Goal: Transaction & Acquisition: Obtain resource

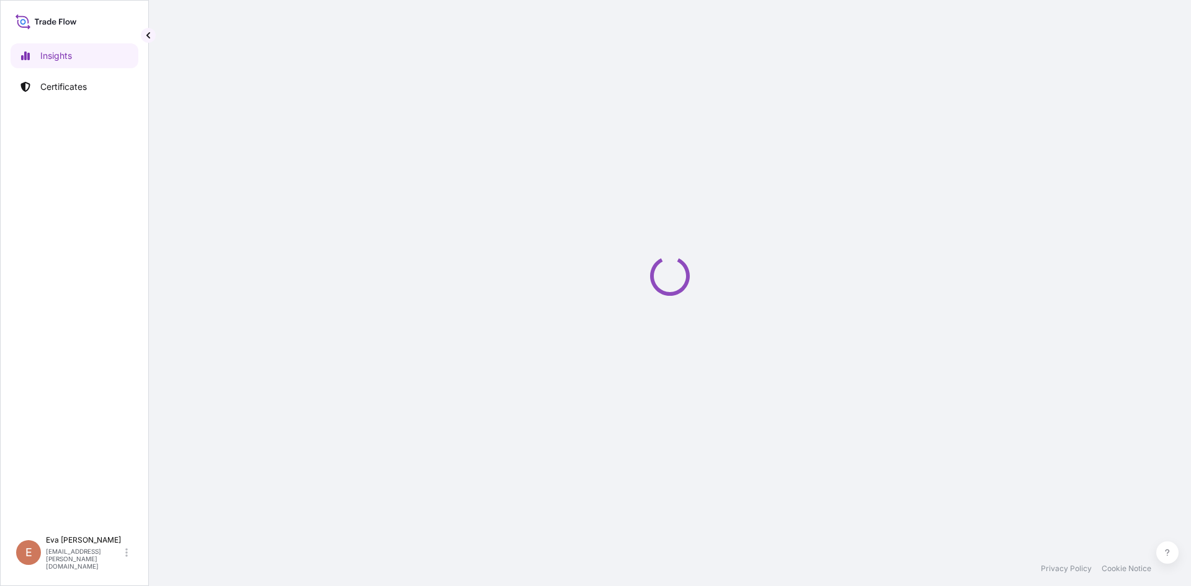
select select "2025"
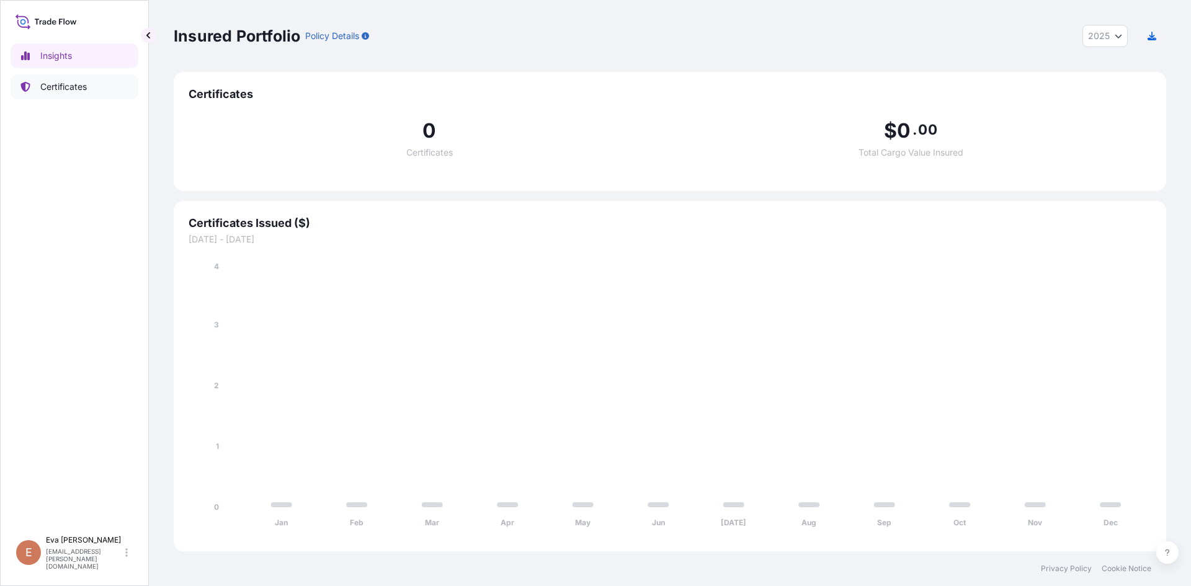
click at [56, 89] on p "Certificates" at bounding box center [63, 87] width 47 height 12
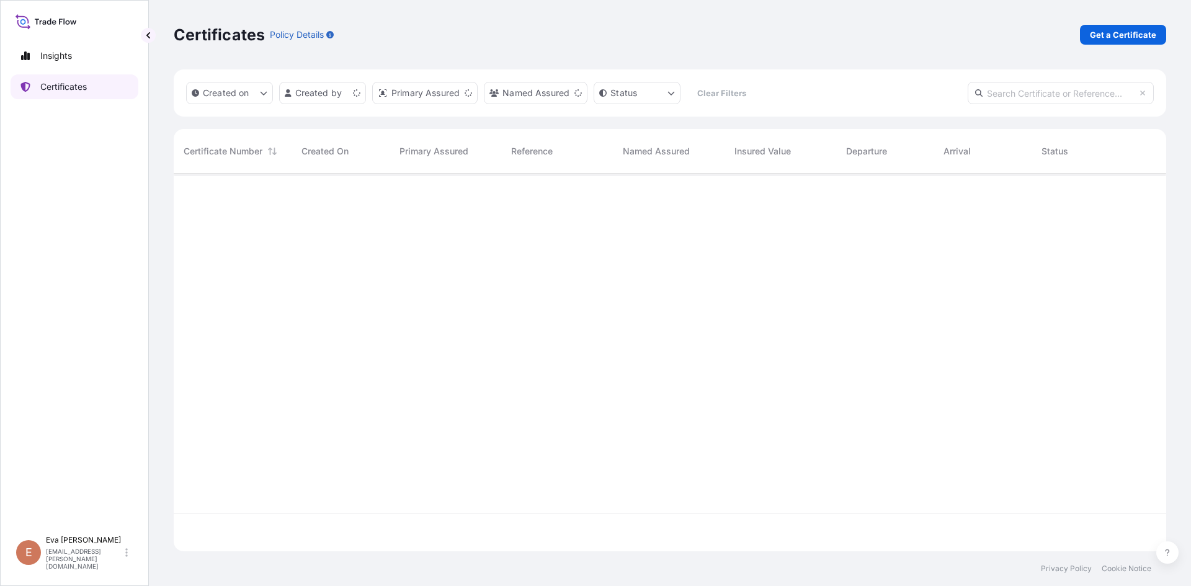
scroll to position [375, 983]
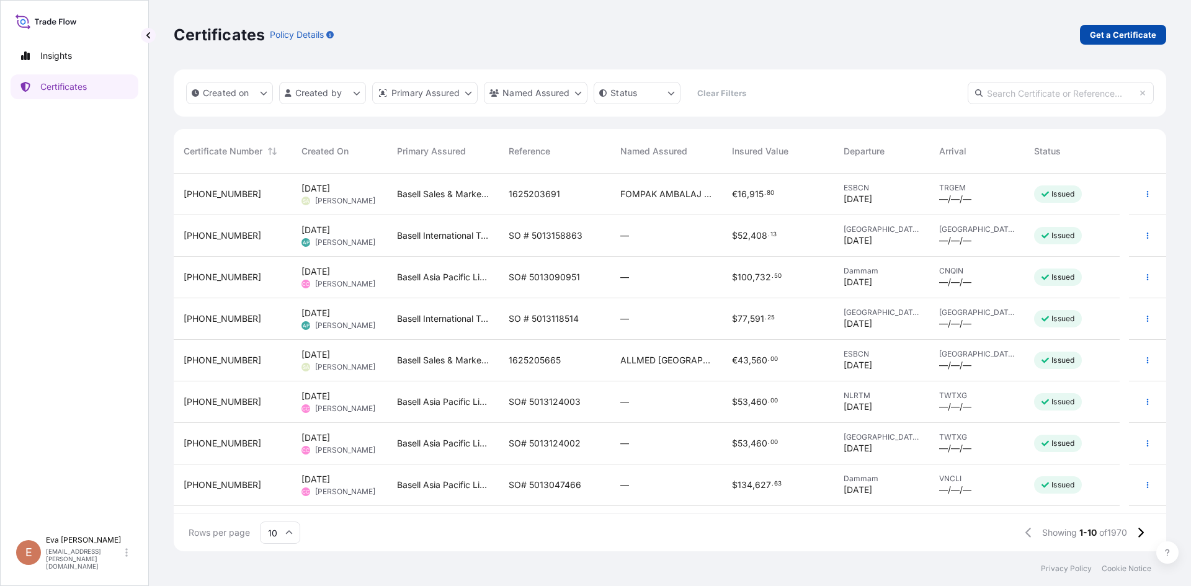
click at [1147, 34] on p "Get a Certificate" at bounding box center [1123, 35] width 66 height 12
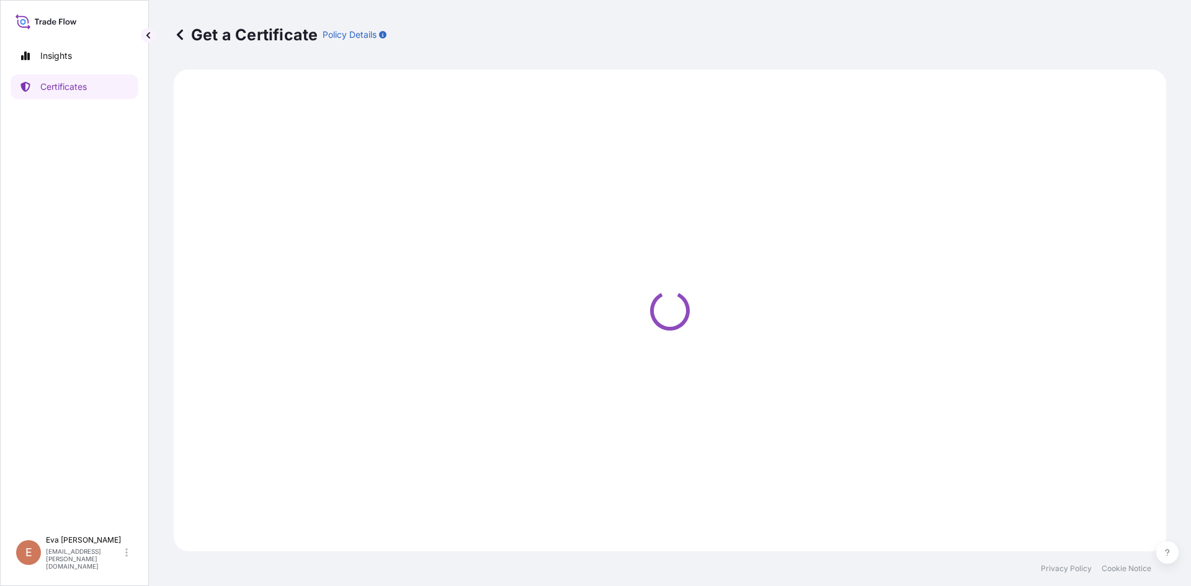
select select "Sea"
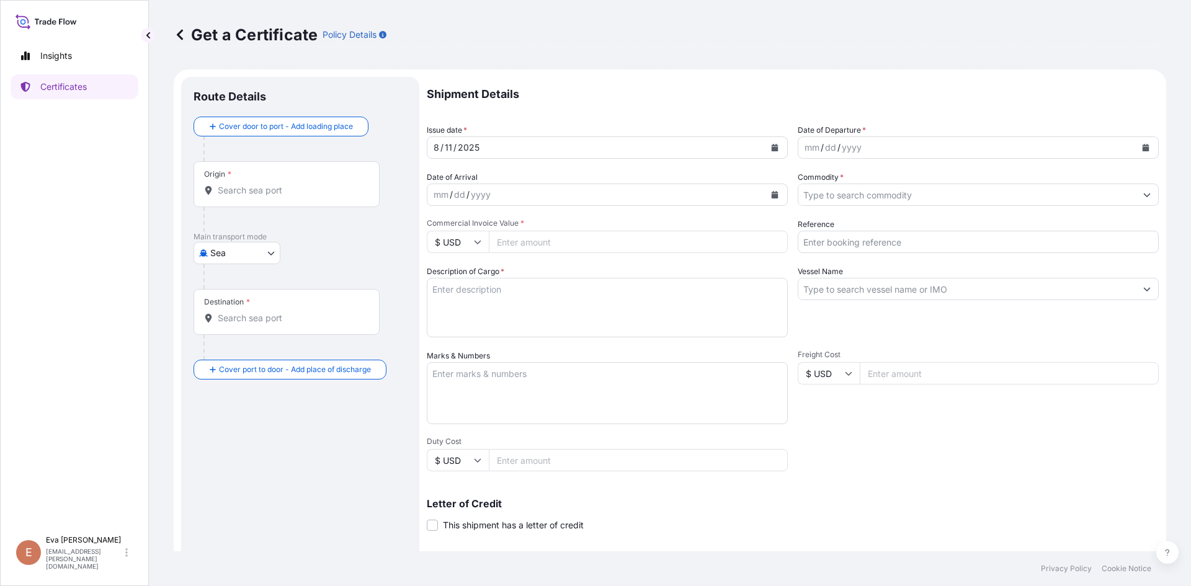
click at [876, 149] on div "mm / dd / yyyy" at bounding box center [966, 147] width 337 height 22
click at [1140, 146] on button "Calendar" at bounding box center [1146, 148] width 20 height 20
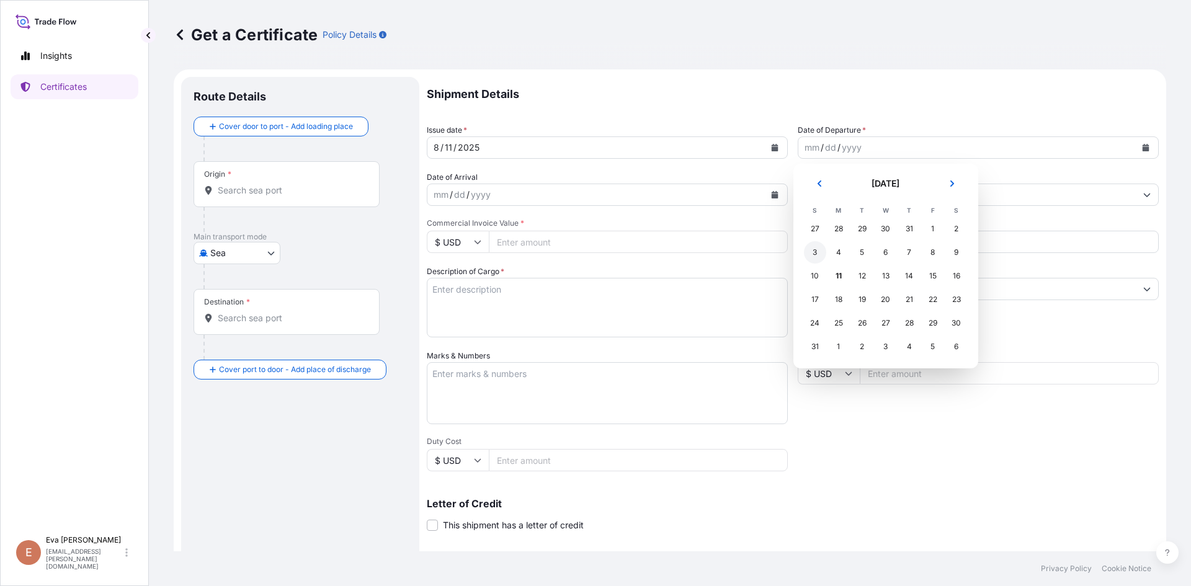
click at [814, 256] on div "3" at bounding box center [815, 252] width 22 height 22
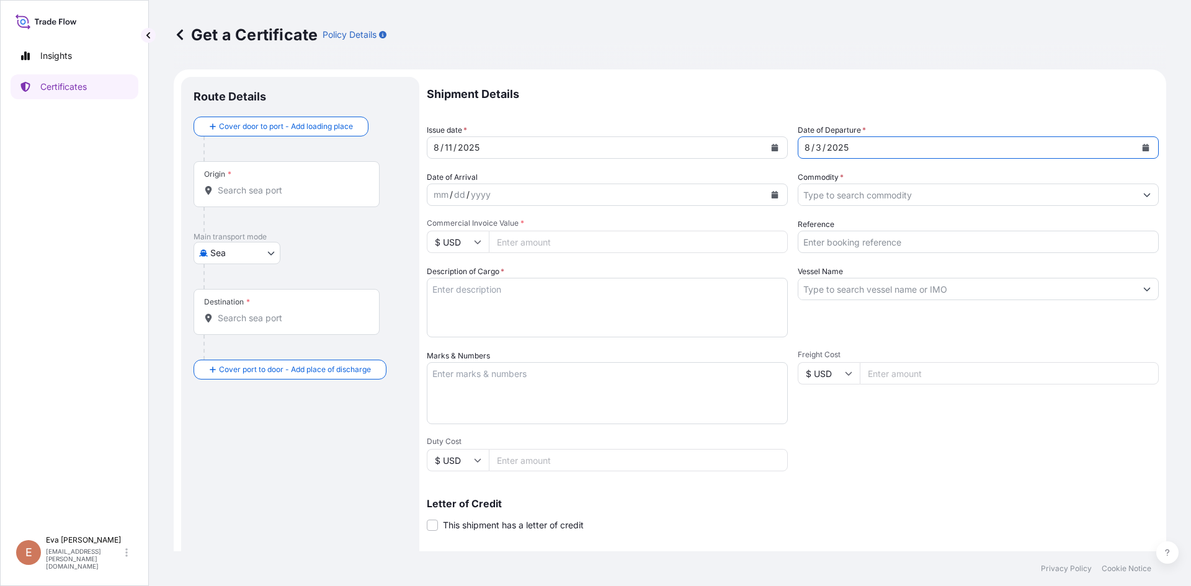
click at [325, 197] on div "Origin *" at bounding box center [287, 184] width 186 height 46
click at [325, 197] on input "Origin *" at bounding box center [291, 190] width 146 height 12
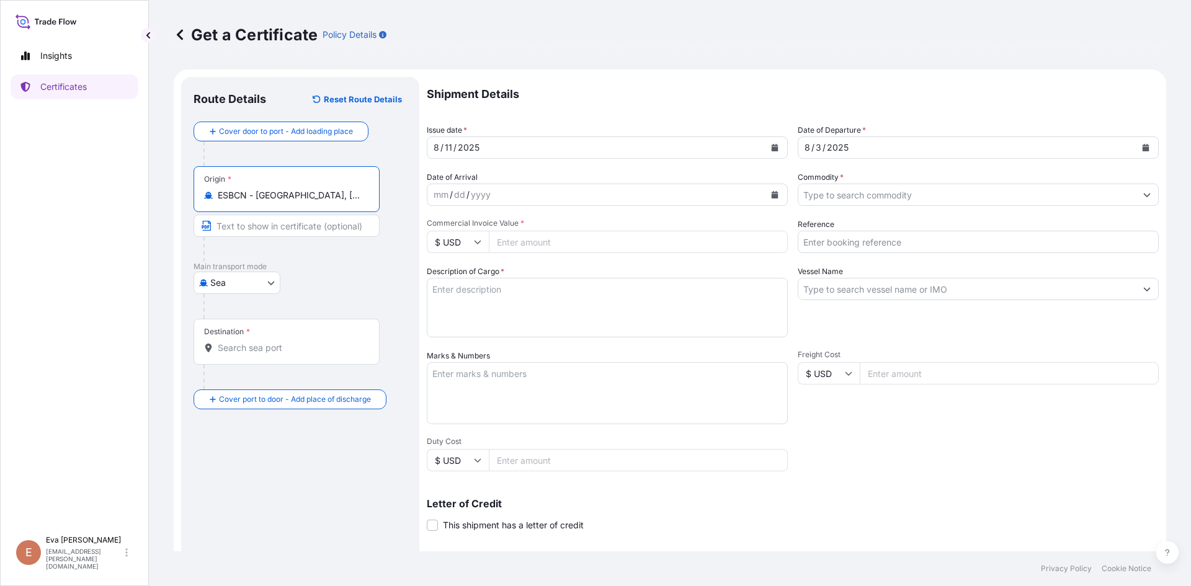
type input "ESBCN - [GEOGRAPHIC_DATA], [GEOGRAPHIC_DATA]"
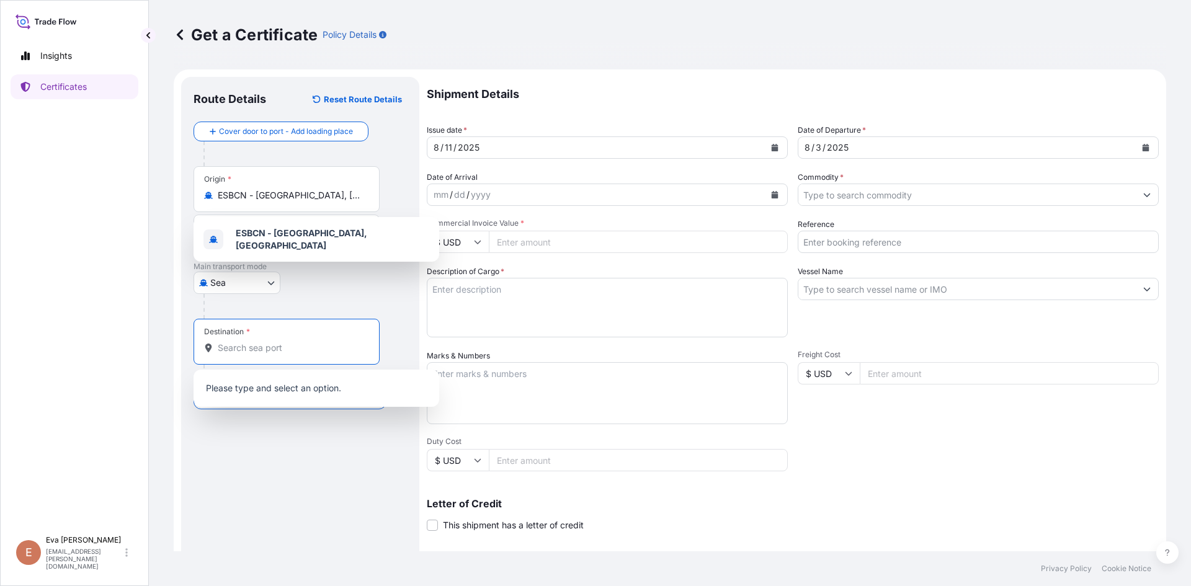
click at [259, 351] on input "Destination *" at bounding box center [291, 348] width 146 height 12
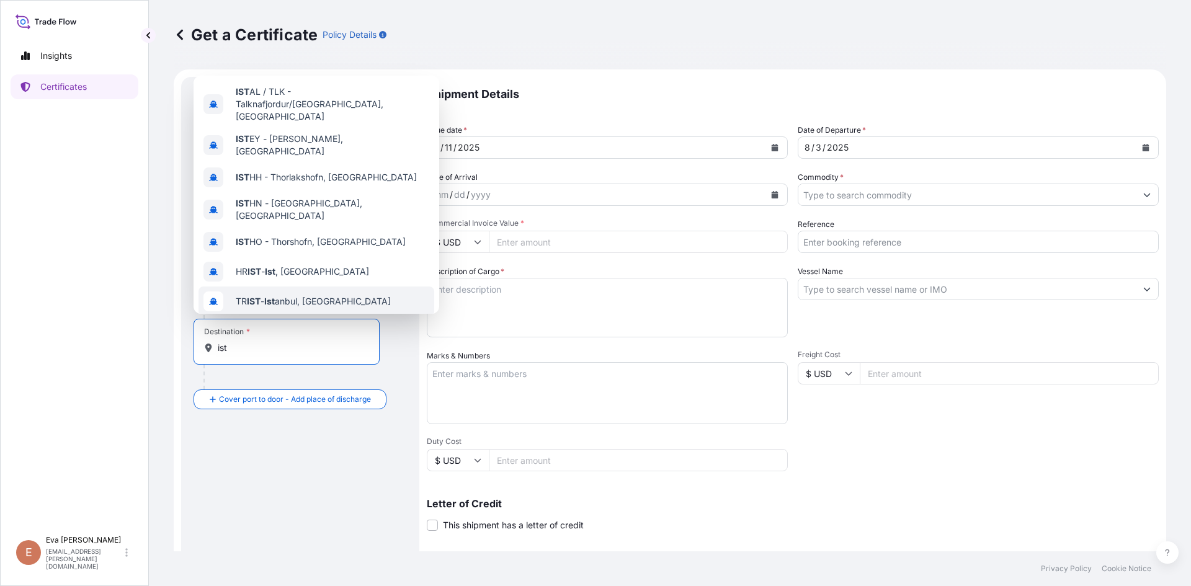
click at [279, 295] on span "TR IST - Ist anbul, [GEOGRAPHIC_DATA]" at bounding box center [313, 301] width 155 height 12
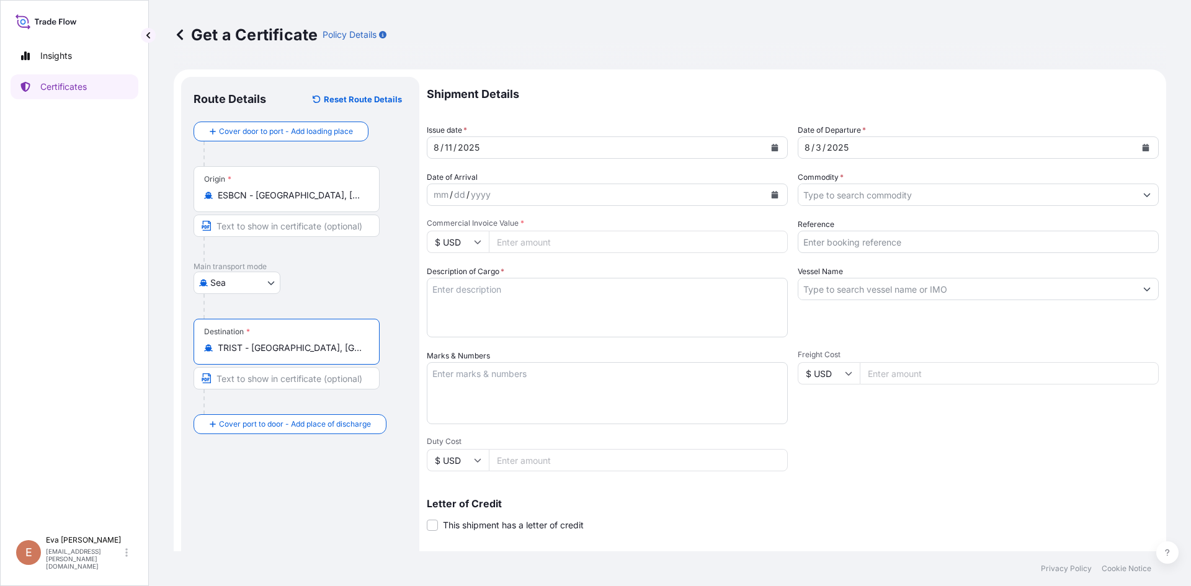
type input "TRIST - [GEOGRAPHIC_DATA], [GEOGRAPHIC_DATA]"
click at [837, 195] on input "Commodity *" at bounding box center [966, 195] width 337 height 22
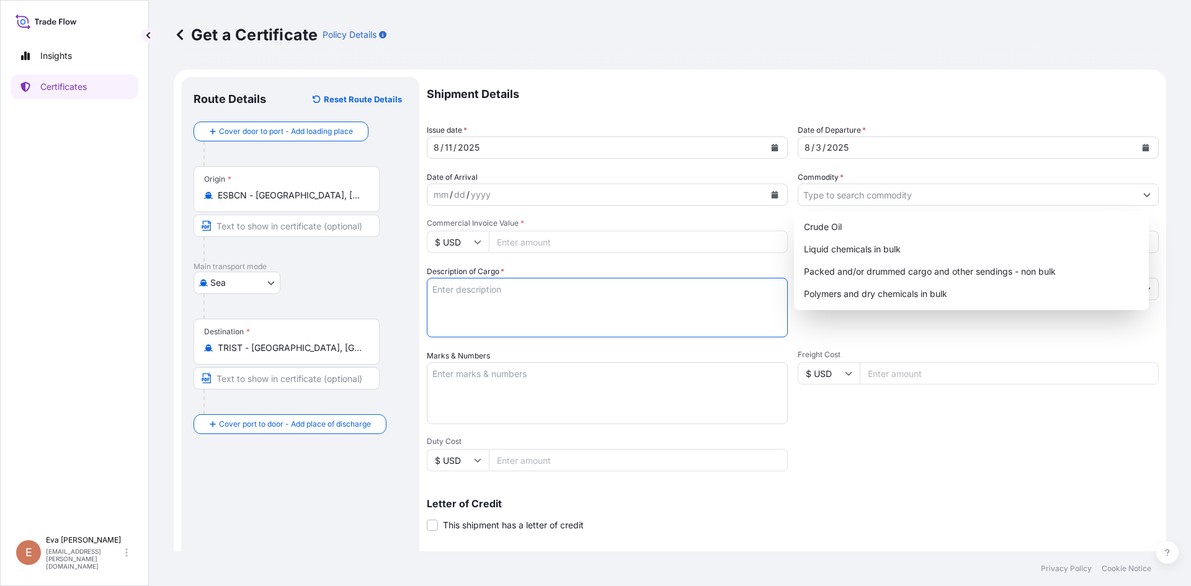
click at [518, 321] on textarea "Description of Cargo *" at bounding box center [607, 308] width 361 height 60
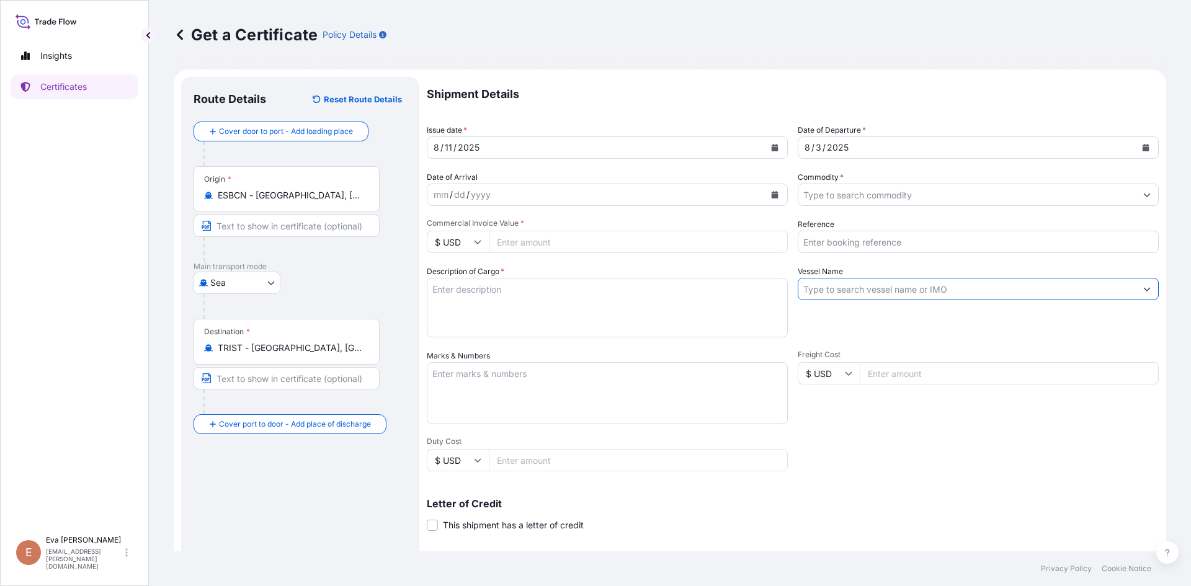
click at [842, 293] on input "Vessel Name" at bounding box center [966, 289] width 337 height 22
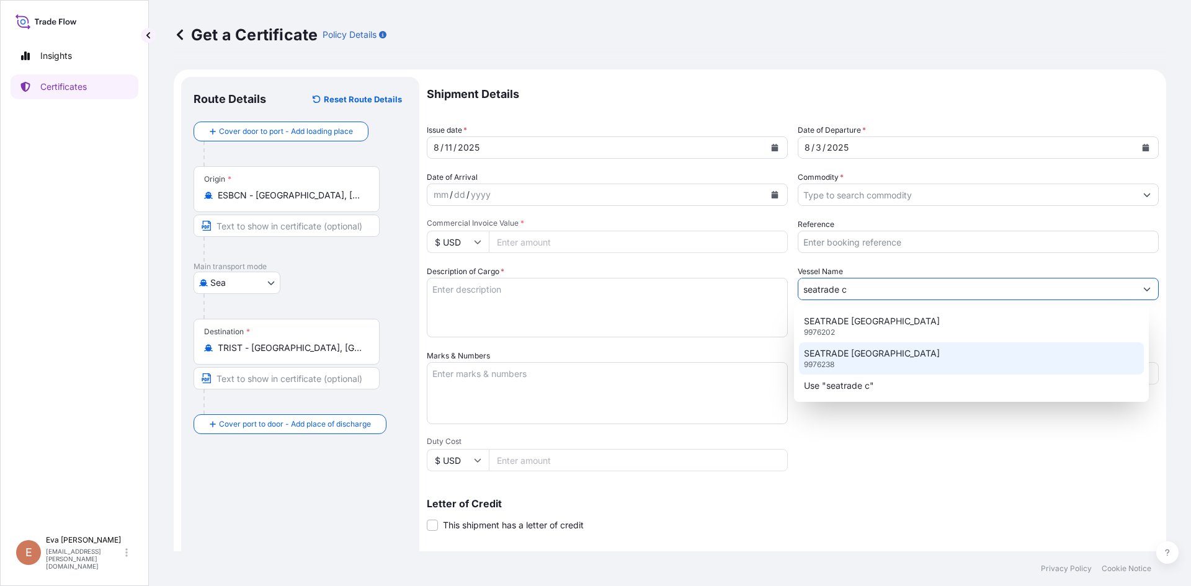
click at [872, 347] on div "SEATRADE [GEOGRAPHIC_DATA] 9976238" at bounding box center [971, 358] width 345 height 32
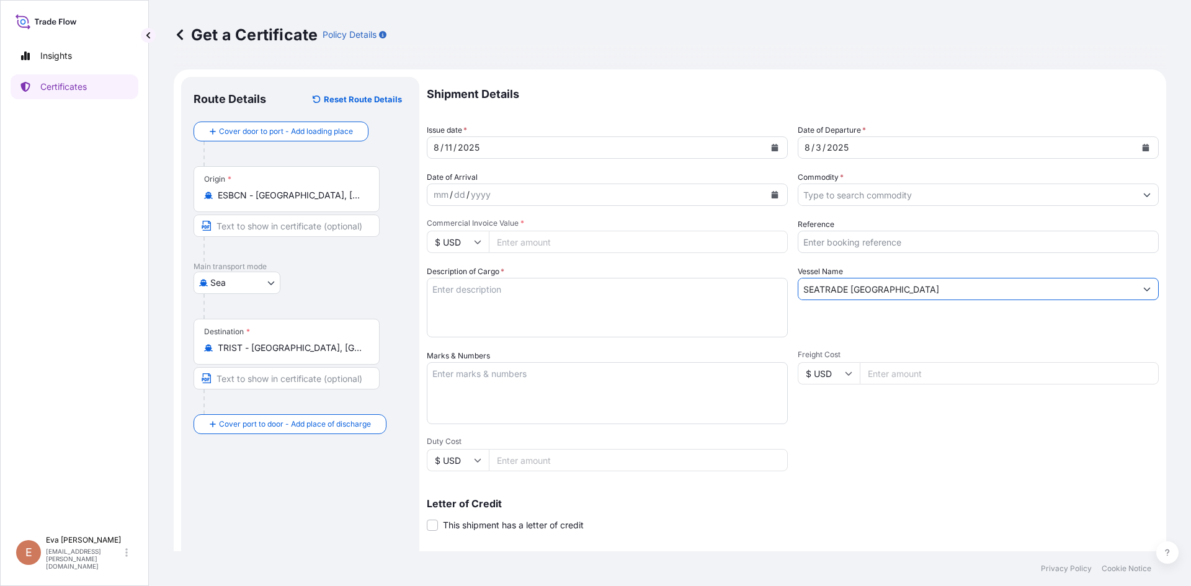
type input "SEATRADE [GEOGRAPHIC_DATA]"
click at [847, 243] on input "Reference" at bounding box center [978, 242] width 361 height 22
paste input "1625205177"
type input "1625205177"
click at [455, 247] on input "$ USD" at bounding box center [458, 242] width 62 height 22
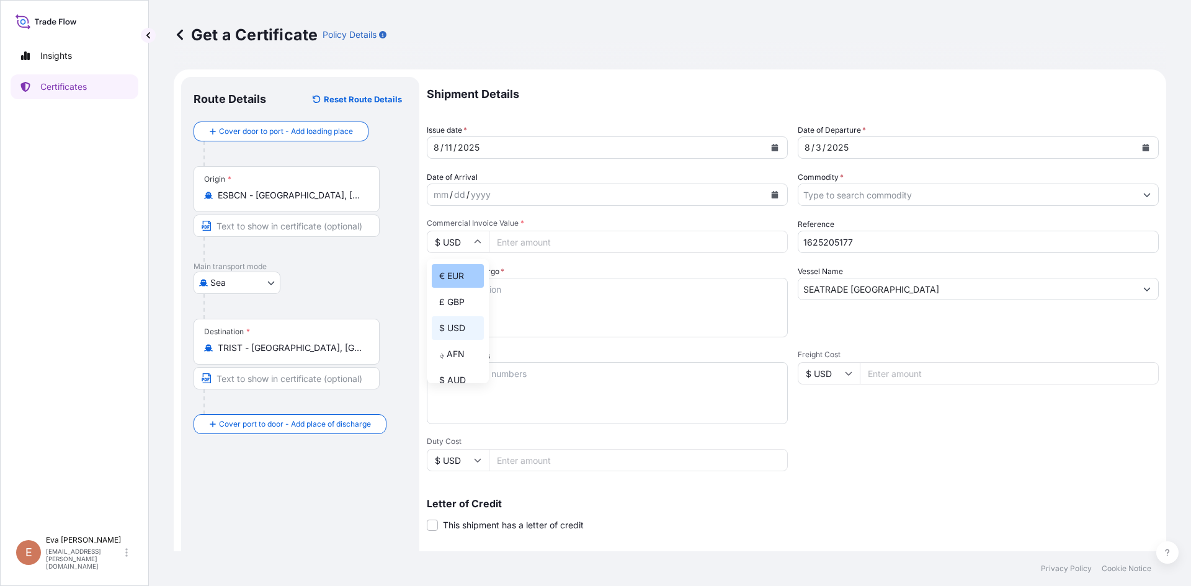
click at [451, 274] on div "€ EUR" at bounding box center [458, 276] width 52 height 24
type input "€ EUR"
click at [568, 285] on textarea "Description of Cargo *" at bounding box center [607, 308] width 361 height 60
type textarea "1x20 pal"
click at [875, 195] on input "Commodity *" at bounding box center [966, 195] width 337 height 22
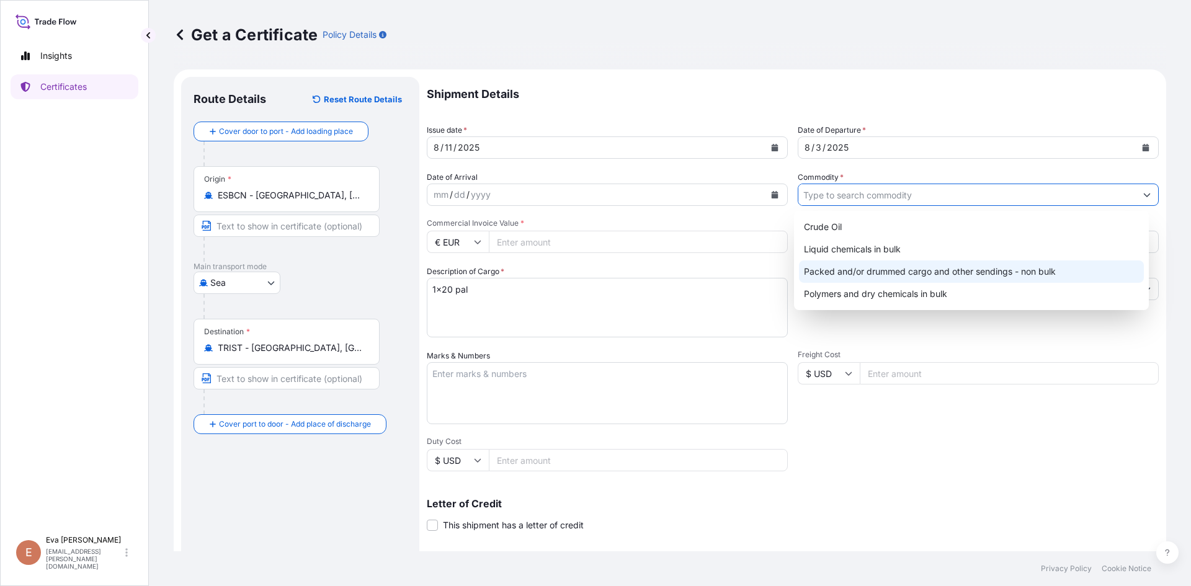
click at [928, 276] on div "Packed and/or drummed cargo and other sendings - non bulk" at bounding box center [971, 272] width 345 height 22
type input "Packed and/or drummed cargo and other sendings - non bulk"
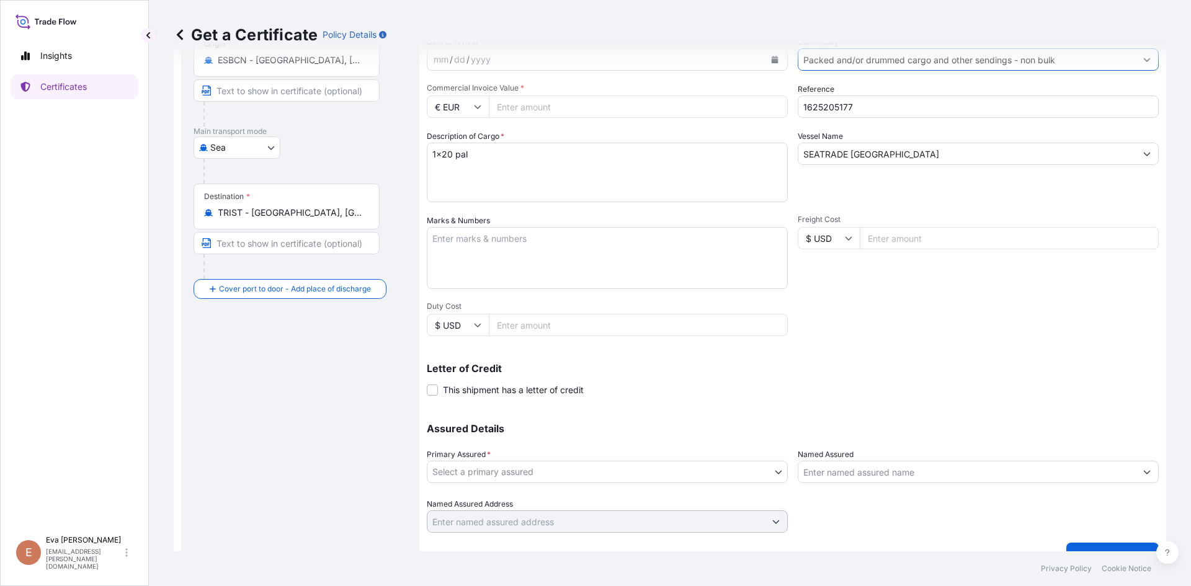
scroll to position [159, 0]
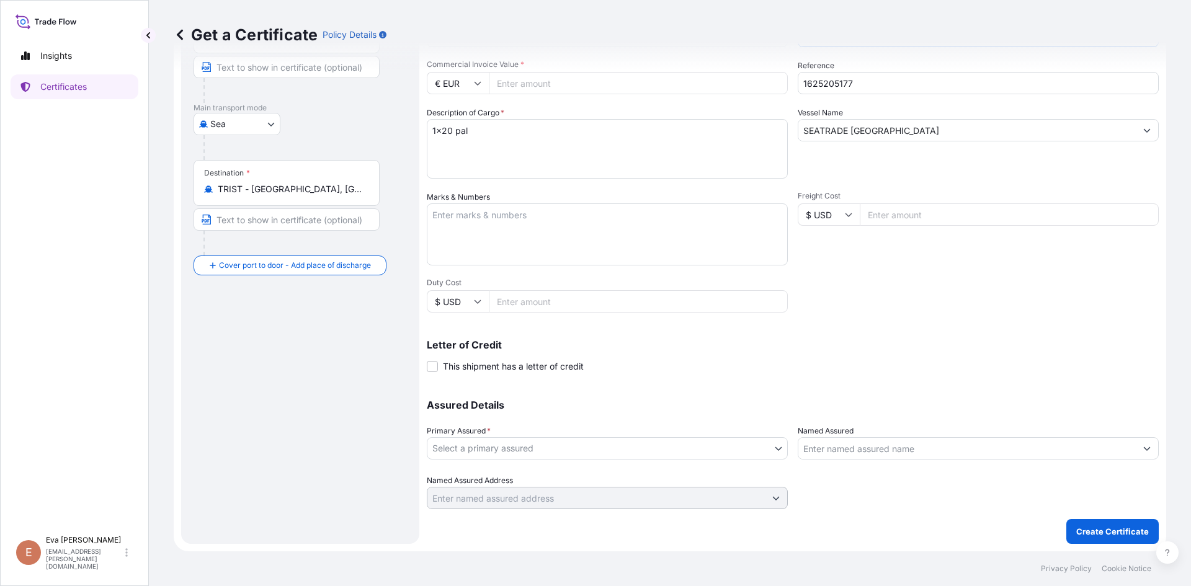
click at [684, 445] on body "Insights Certificates E [PERSON_NAME] [PERSON_NAME][EMAIL_ADDRESS][PERSON_NAME]…" at bounding box center [595, 293] width 1191 height 586
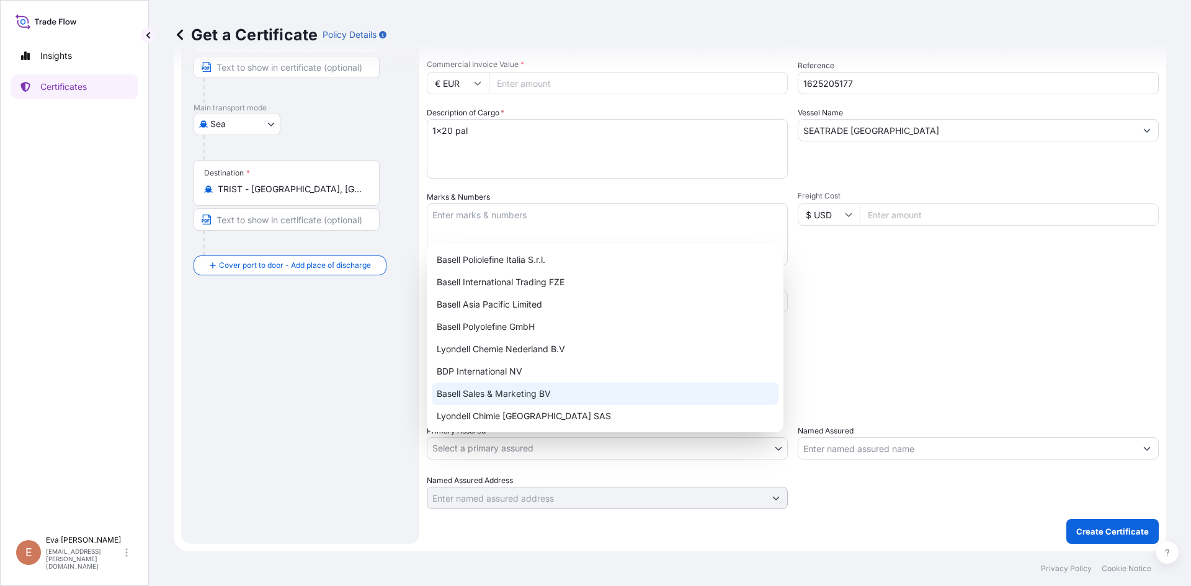
click at [598, 401] on div "Basell Sales & Marketing BV" at bounding box center [605, 394] width 347 height 22
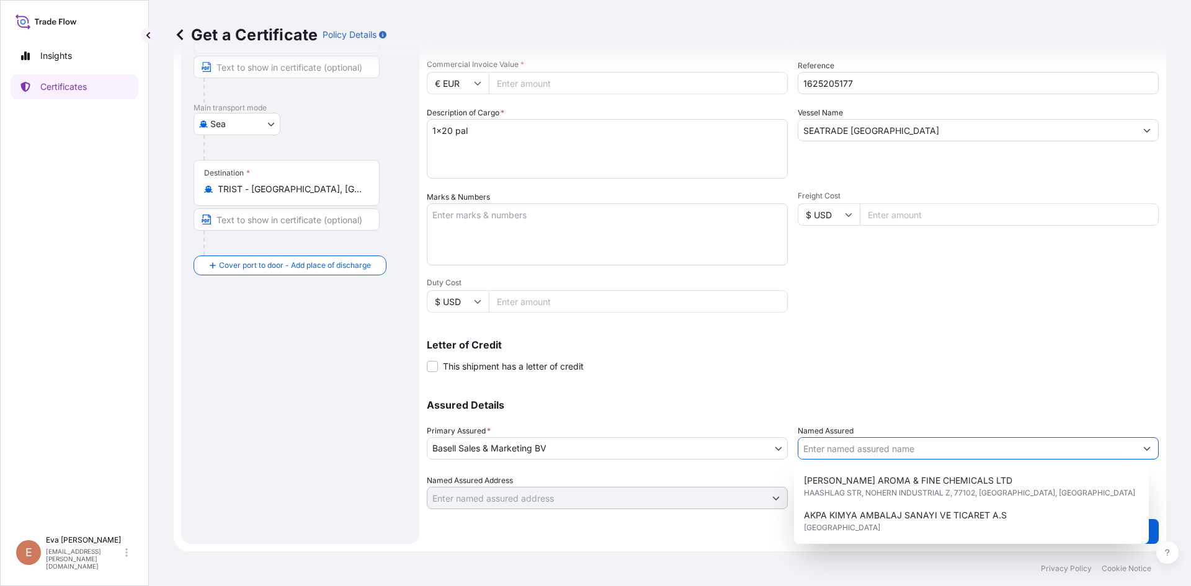
click at [859, 448] on input "Named Assured" at bounding box center [966, 448] width 337 height 22
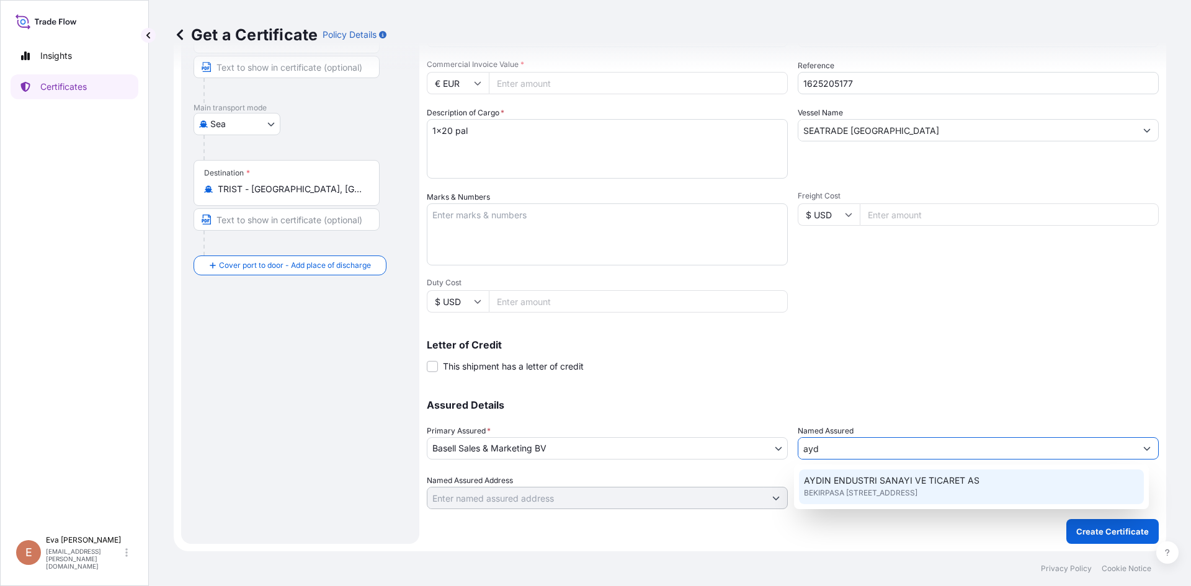
click at [865, 478] on span "AYDIN ENDUSTRI SANAYI VE TICARET AS" at bounding box center [892, 481] width 176 height 12
type input "AYDIN ENDUSTRI SANAYI VE TICARET AS"
type input "BEKIRPASA KOZLUK MAHALLESI D-100YANYOL 10"
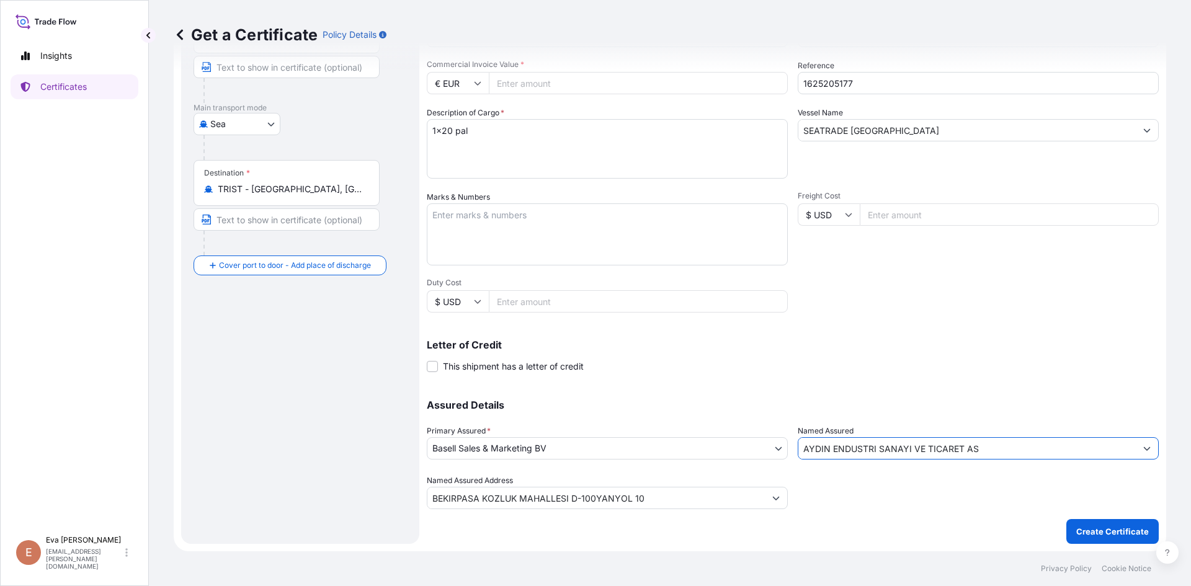
type input "AYDIN ENDUSTRI SANAYI VE TICARET AS"
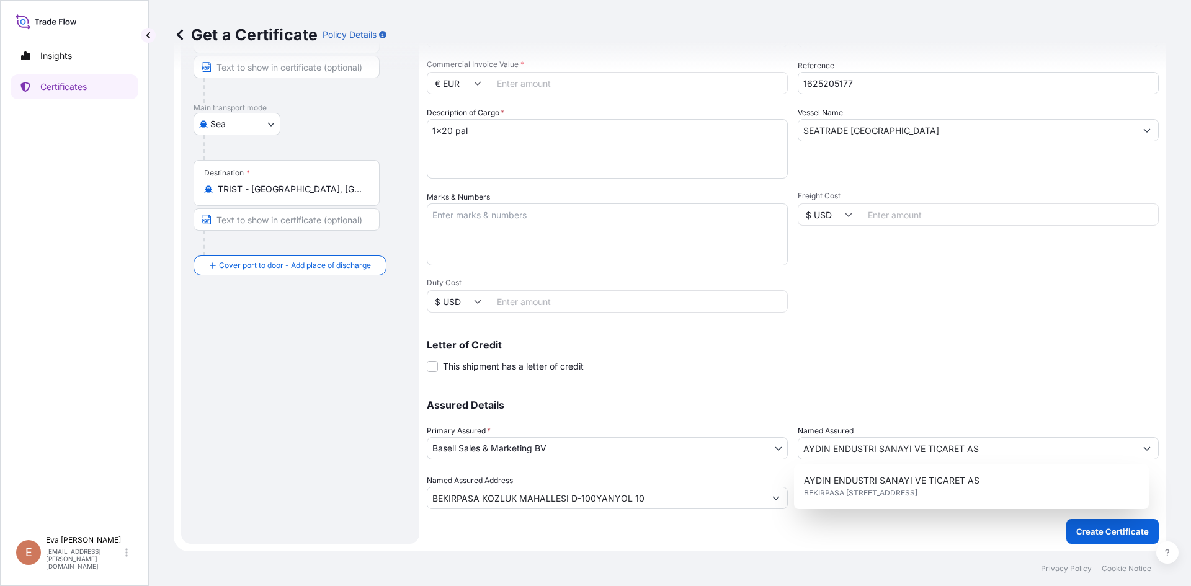
click at [533, 82] on input "Commercial Invoice Value *" at bounding box center [638, 83] width 299 height 22
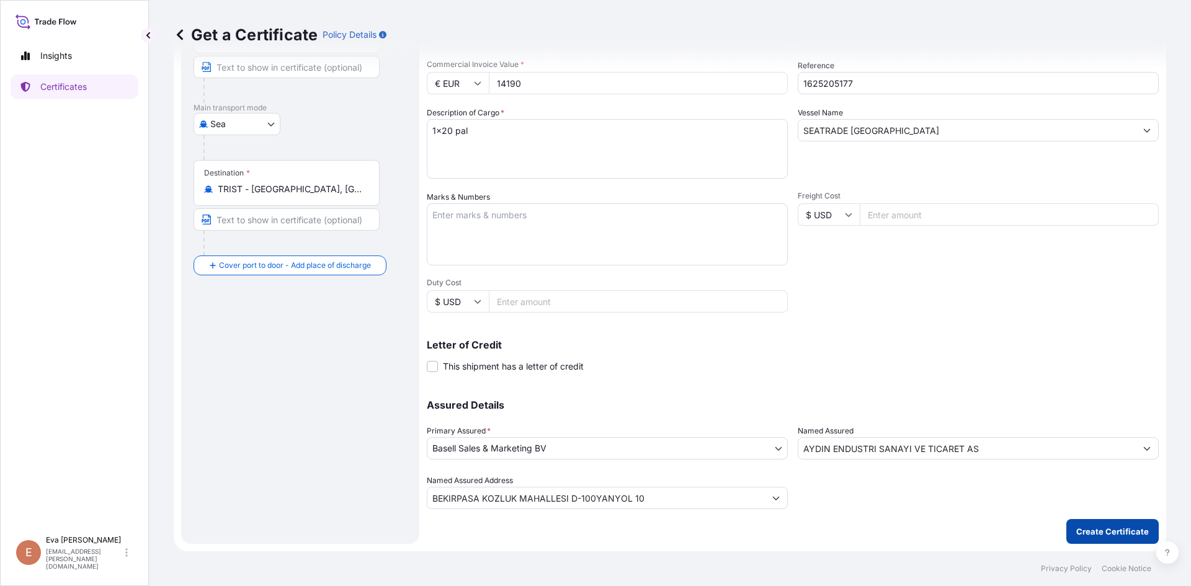
type input "14190"
click at [1103, 535] on p "Create Certificate" at bounding box center [1112, 531] width 73 height 12
type input "BEKIRPASA KOZLUK MAHALLESI D-100YANYOL 10"
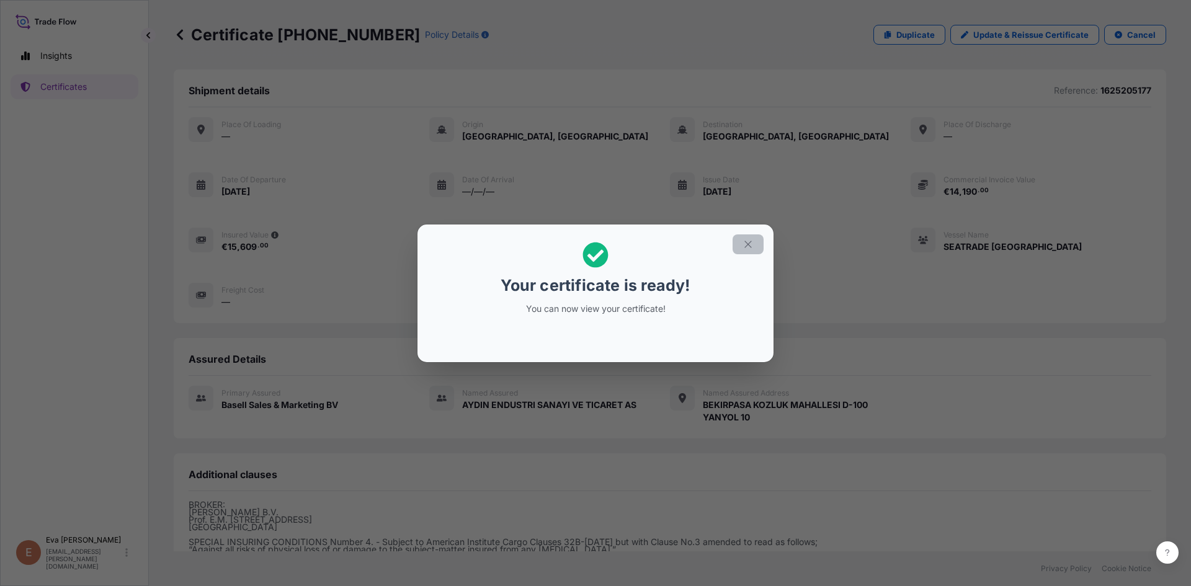
click at [753, 245] on icon "button" at bounding box center [747, 244] width 11 height 11
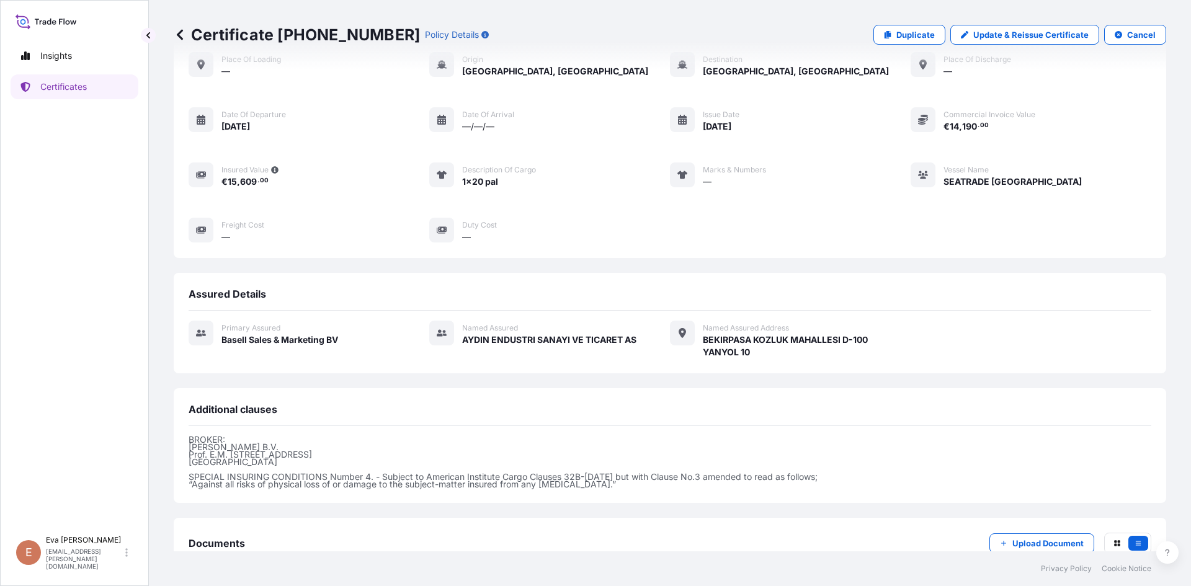
scroll to position [148, 0]
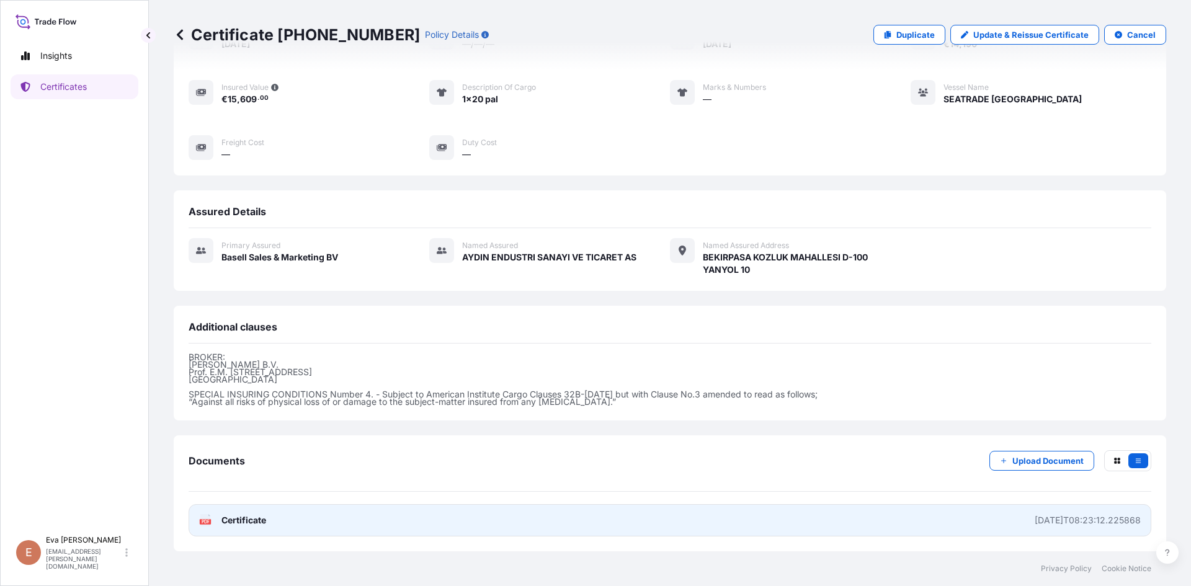
click at [208, 519] on icon at bounding box center [205, 520] width 11 height 12
